Goal: Task Accomplishment & Management: Manage account settings

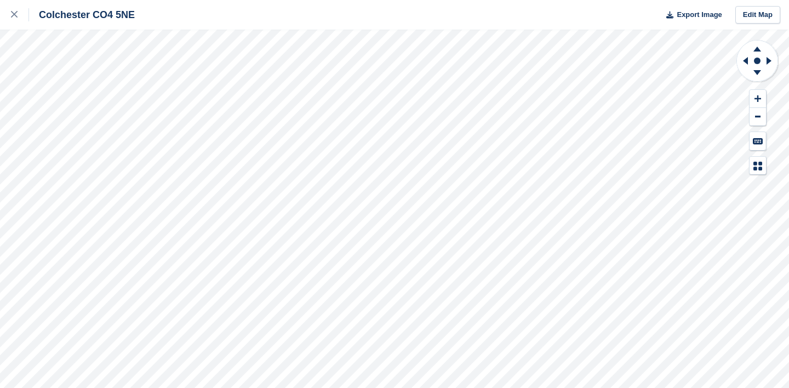
click at [477, 22] on div "Colchester CO4 5NE Export Image Edit Map" at bounding box center [394, 15] width 789 height 30
click at [15, 19] on div at bounding box center [20, 14] width 18 height 13
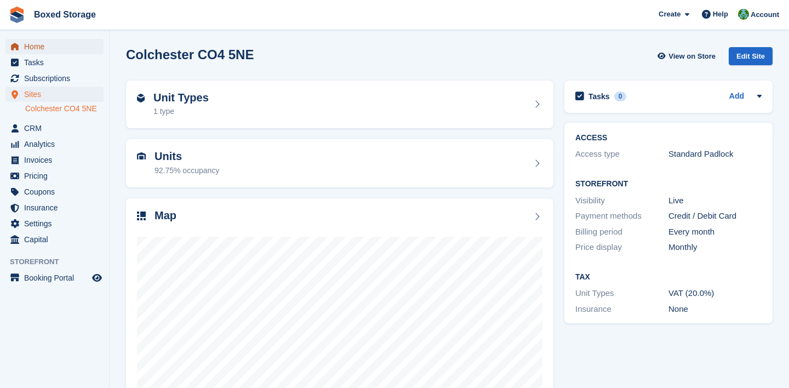
click at [64, 43] on span "Home" at bounding box center [57, 46] width 66 height 15
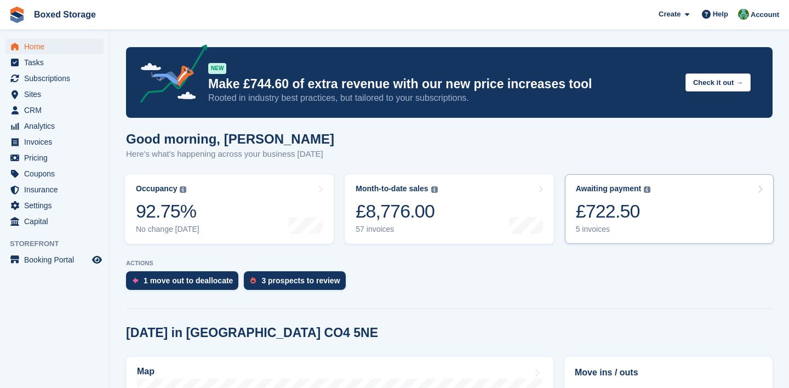
click at [636, 218] on div "£722.50" at bounding box center [613, 211] width 75 height 22
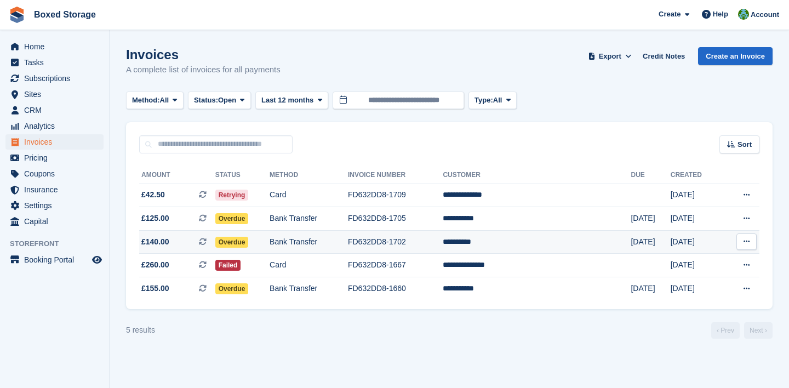
click at [348, 238] on td "Bank Transfer" at bounding box center [309, 242] width 78 height 24
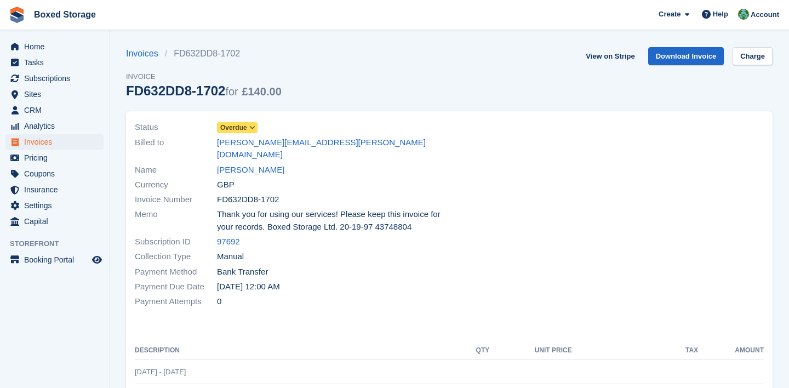
click at [255, 127] on icon at bounding box center [252, 127] width 6 height 7
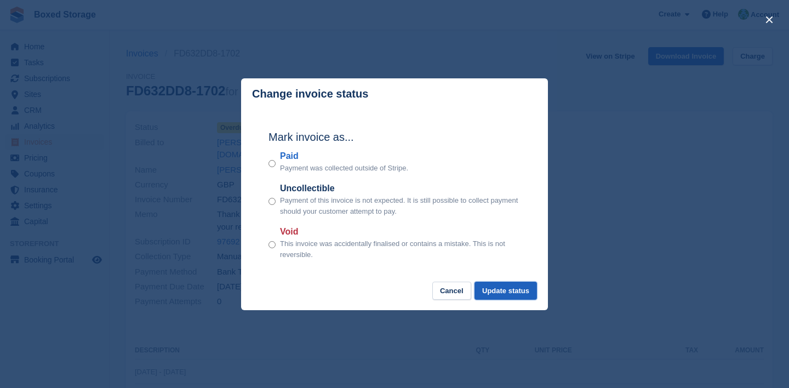
click at [526, 293] on button "Update status" at bounding box center [506, 291] width 62 height 18
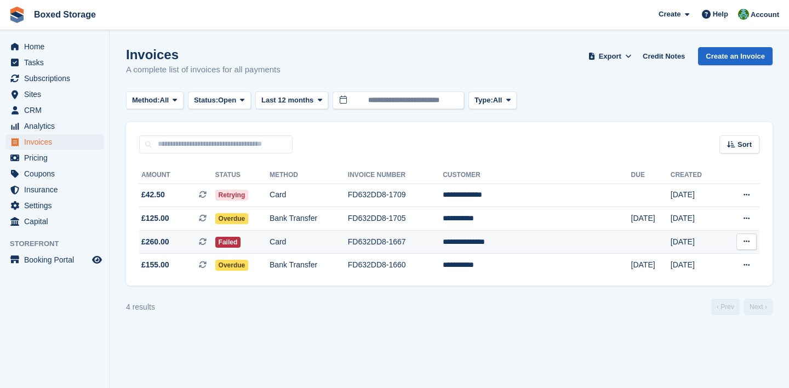
click at [443, 245] on td "FD632DD8-1667" at bounding box center [395, 242] width 95 height 24
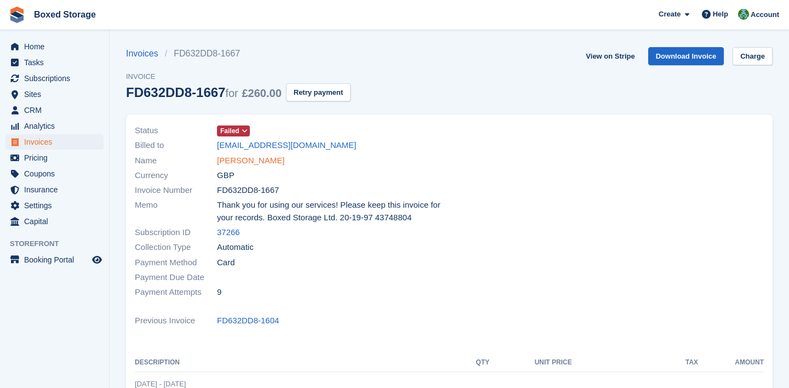
click at [252, 161] on link "Temi Arogundade" at bounding box center [250, 161] width 67 height 13
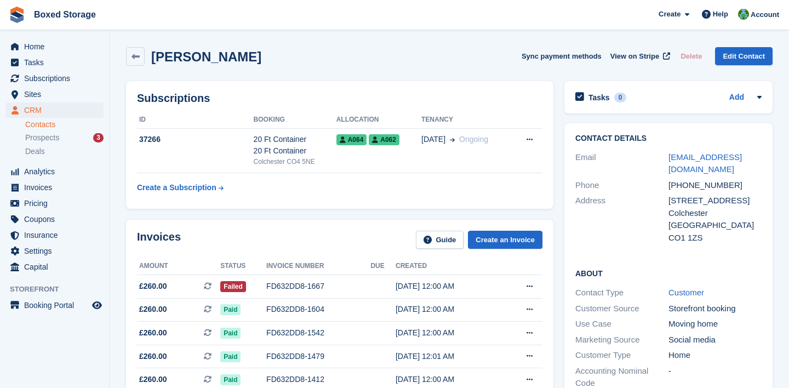
drag, startPoint x: 766, startPoint y: 157, endPoint x: 670, endPoint y: 157, distance: 95.9
click at [670, 157] on div "Contact Details Email temilola83@yahoo.co.uk Phone +447576637804 Address 9 Chil…" at bounding box center [669, 189] width 208 height 133
copy link "temilola83@yahoo.co.uk"
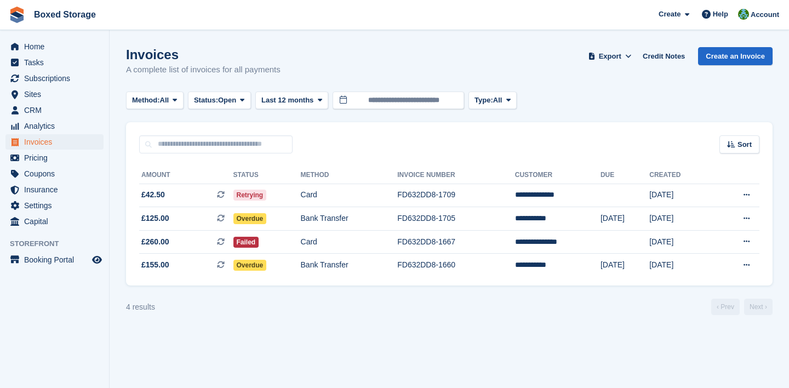
click at [41, 44] on span "Home" at bounding box center [57, 46] width 66 height 15
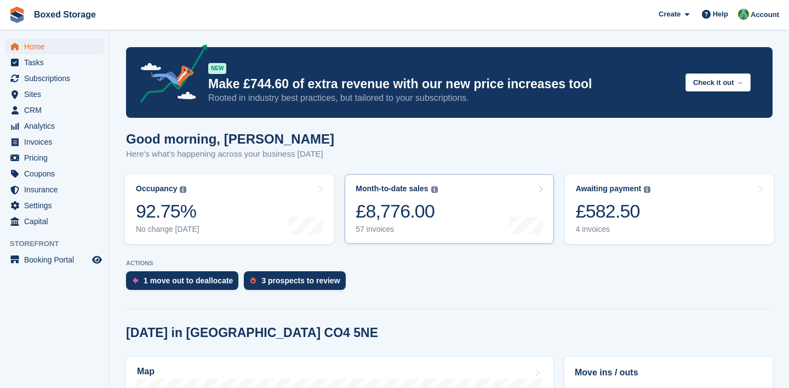
click at [480, 225] on link "Month-to-date sales The sum of all finalised invoices generated this month to d…" at bounding box center [449, 209] width 209 height 70
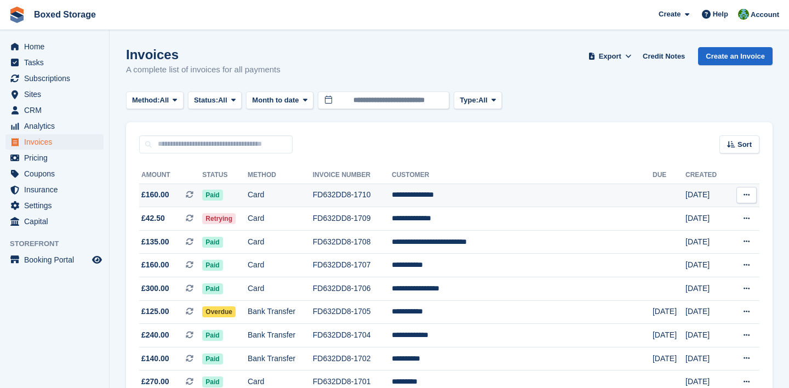
click at [532, 192] on td "**********" at bounding box center [522, 196] width 261 height 24
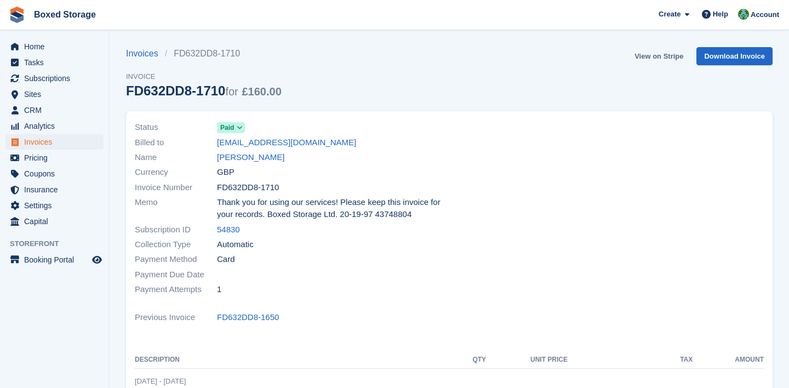
click at [660, 51] on link "View on Stripe" at bounding box center [659, 56] width 58 height 18
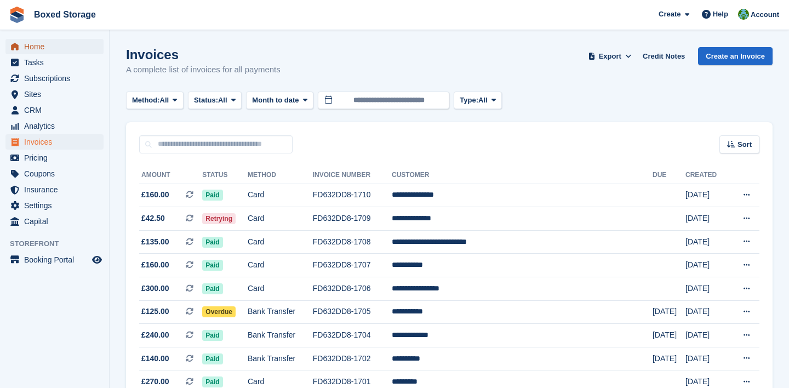
click at [68, 49] on span "Home" at bounding box center [57, 46] width 66 height 15
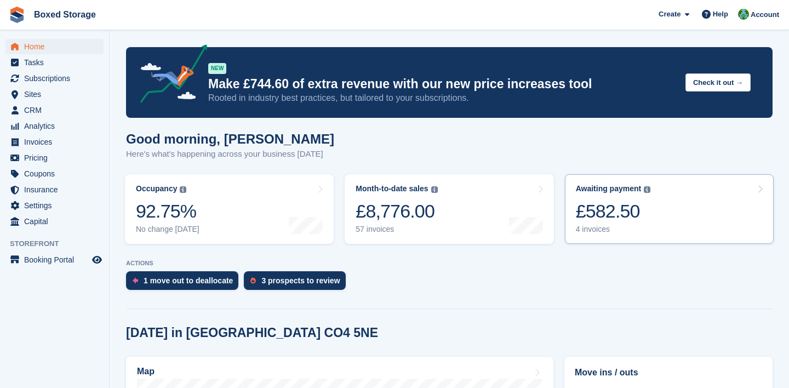
click at [625, 201] on div "£582.50" at bounding box center [613, 211] width 75 height 22
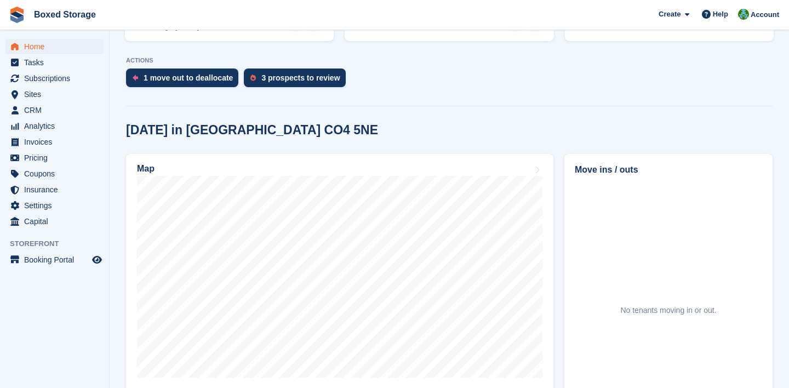
scroll to position [203, 0]
